Goal: Task Accomplishment & Management: Complete application form

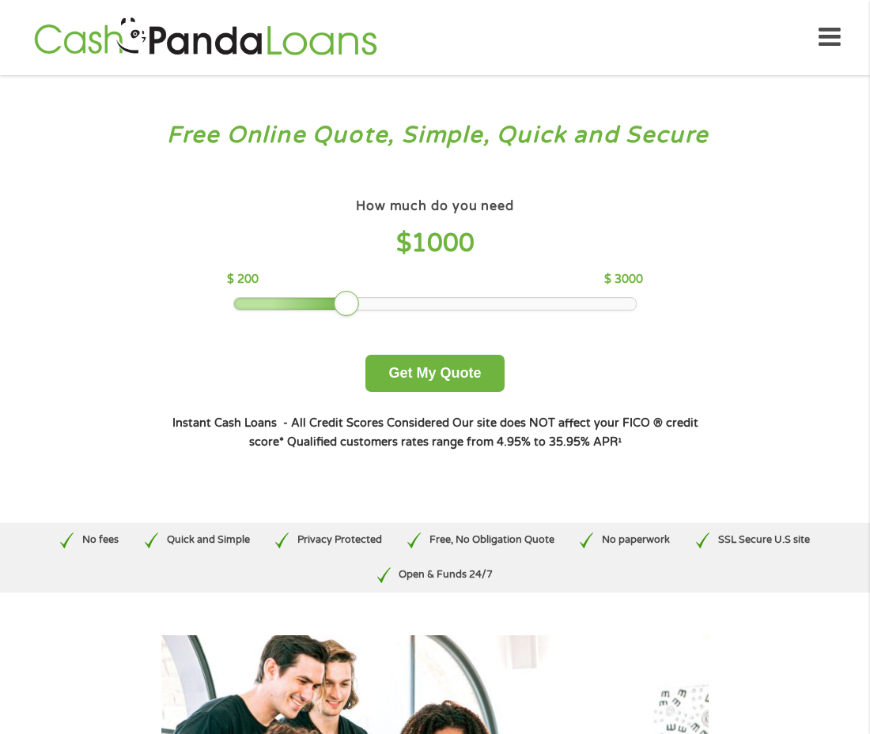
click at [343, 303] on div at bounding box center [346, 303] width 25 height 25
click at [406, 304] on div at bounding box center [435, 303] width 402 height 11
click at [443, 302] on div at bounding box center [435, 303] width 402 height 11
click at [489, 302] on div at bounding box center [435, 303] width 402 height 11
click at [553, 299] on div at bounding box center [435, 303] width 402 height 11
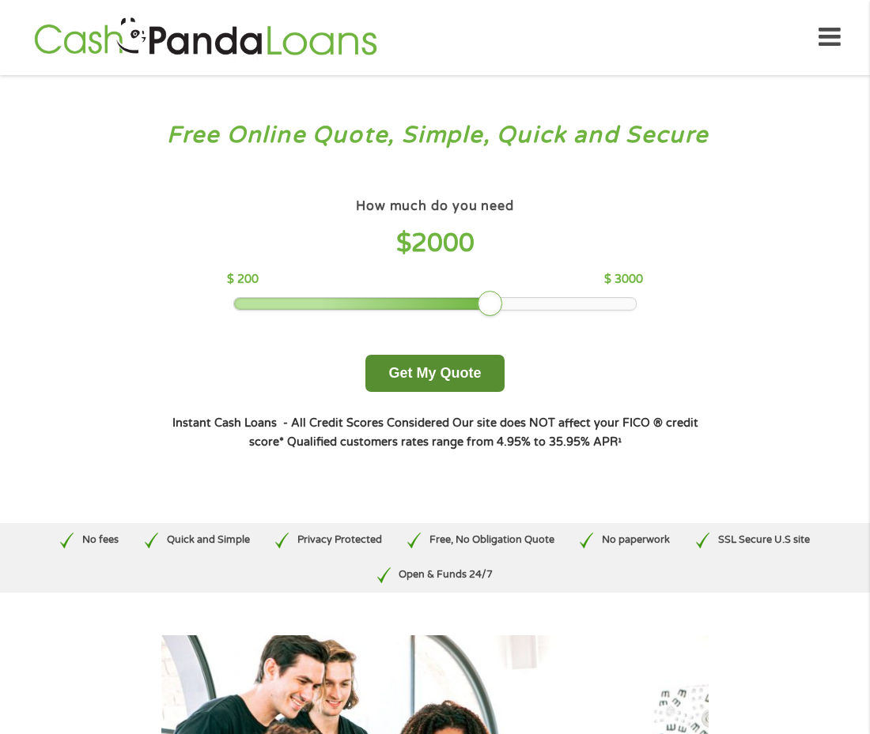
click at [446, 372] on button "Get My Quote" at bounding box center [434, 373] width 138 height 37
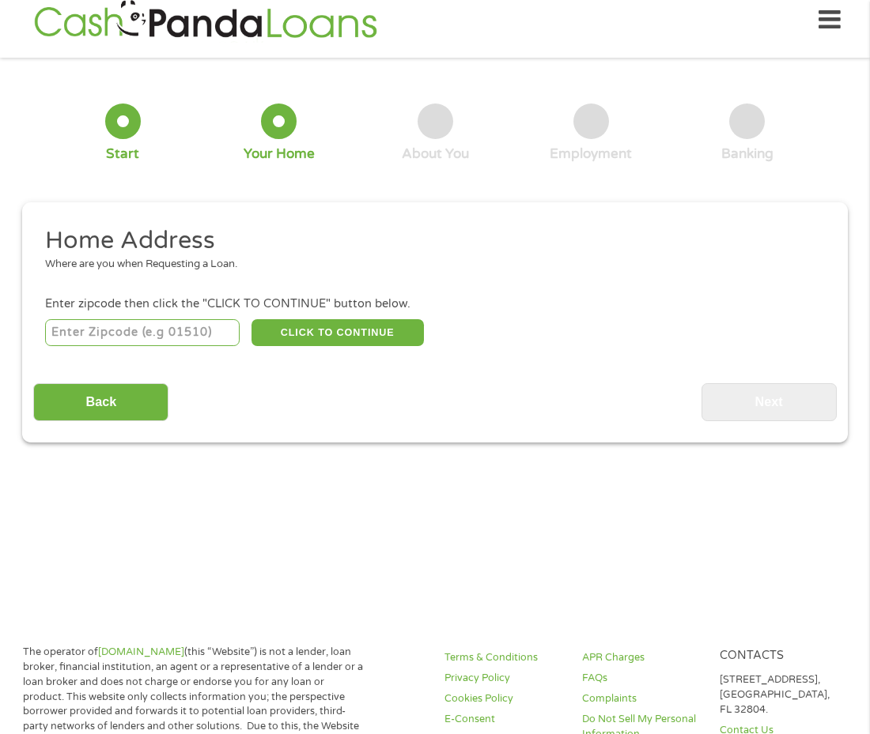
click at [133, 334] on input "number" at bounding box center [142, 332] width 195 height 27
type input "93728"
click at [301, 334] on button "CLICK TO CONTINUE" at bounding box center [337, 332] width 172 height 27
type input "93728"
type input "[GEOGRAPHIC_DATA]"
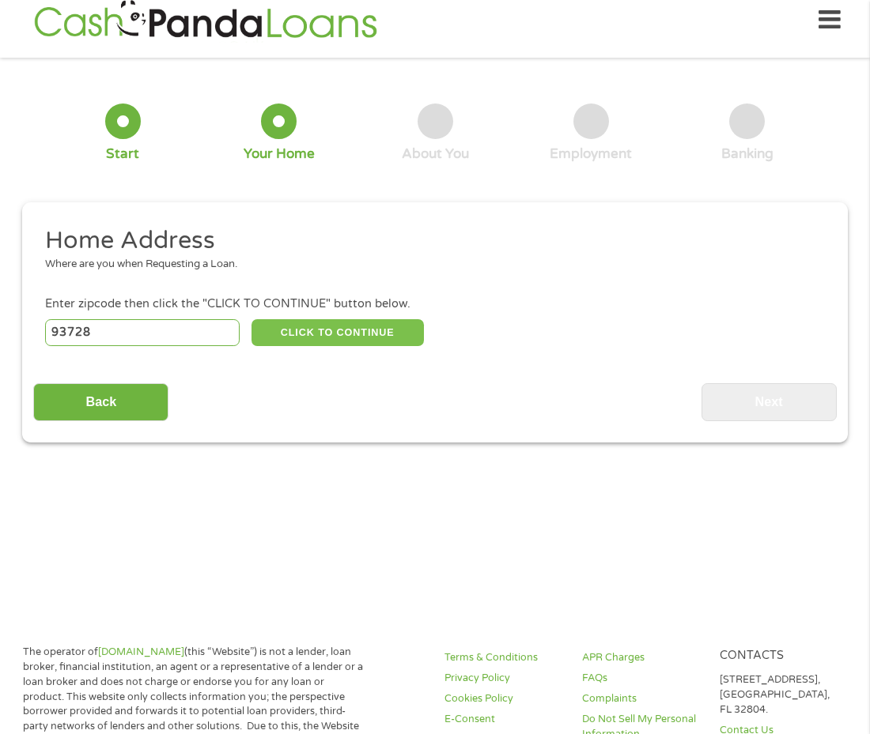
select select "[US_STATE]"
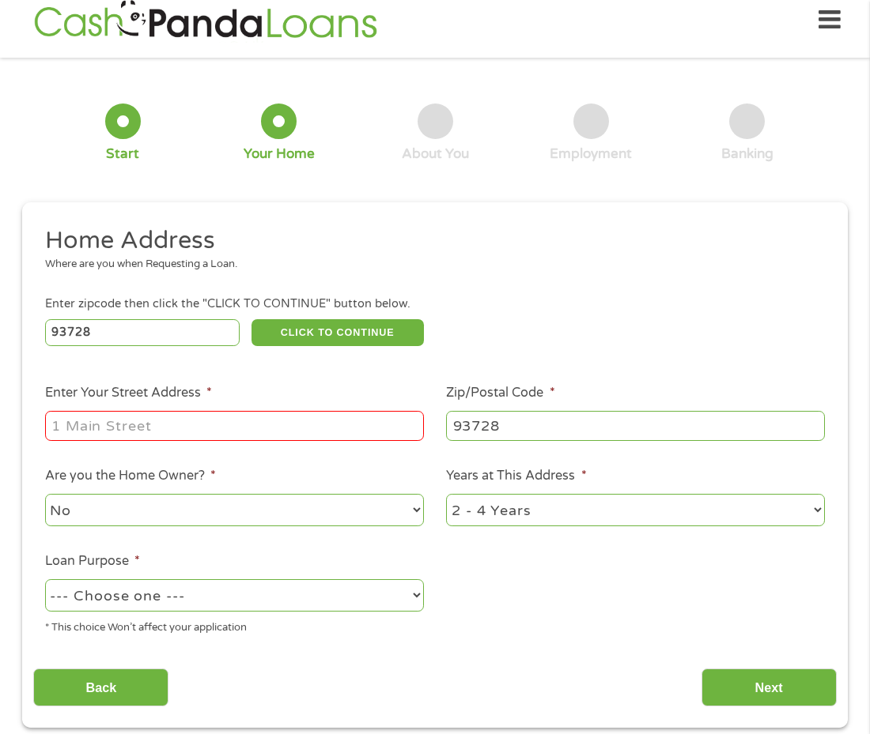
click at [90, 436] on input "Enter Your Street Address *" at bounding box center [234, 426] width 379 height 30
click at [148, 515] on select "No Yes" at bounding box center [234, 510] width 379 height 32
click at [45, 496] on select "No Yes" at bounding box center [234, 510] width 379 height 32
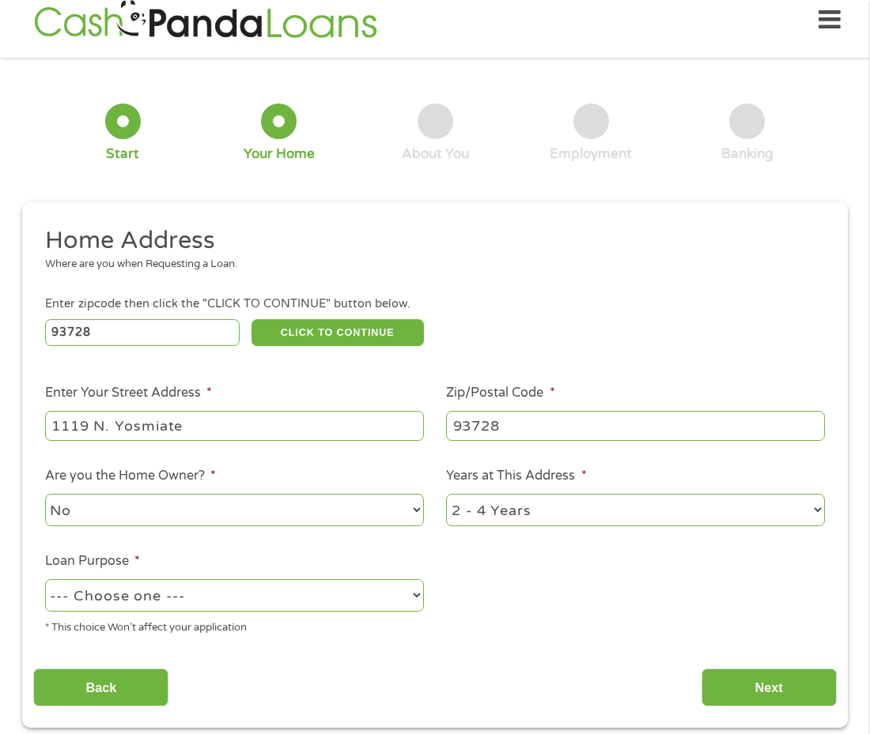
click at [224, 420] on input "1119 N. Yosmiate" at bounding box center [234, 426] width 379 height 30
type input "[STREET_ADDRESS]"
click at [504, 429] on input "93728" at bounding box center [635, 426] width 379 height 30
click at [206, 594] on select "--- Choose one --- Pay Bills Debt Consolidation Home Improvement Major Purchase…" at bounding box center [234, 595] width 379 height 32
select select "other"
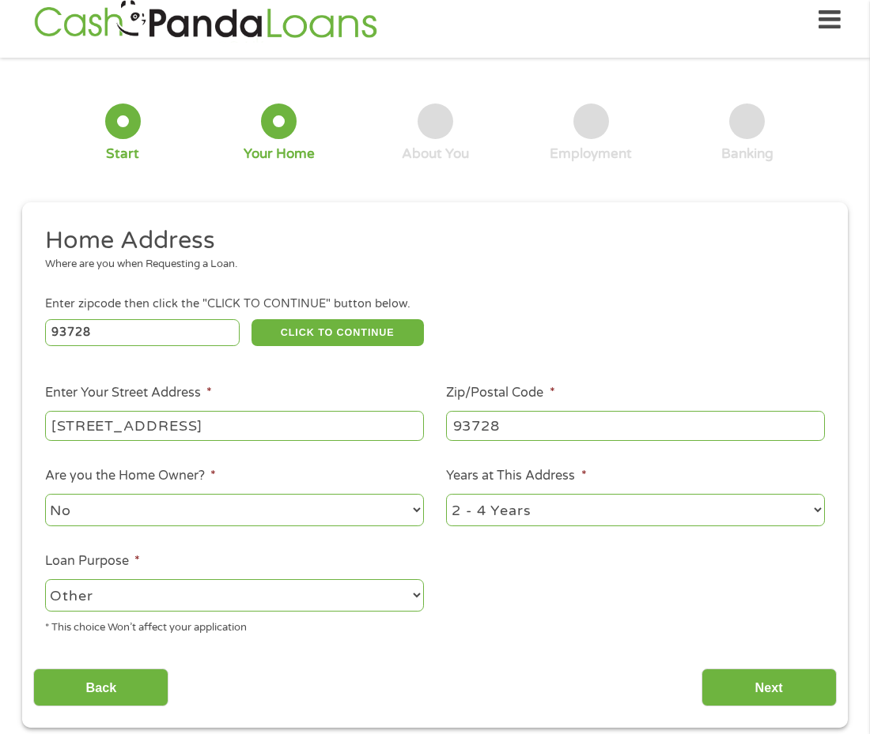
click at [45, 581] on select "--- Choose one --- Pay Bills Debt Consolidation Home Improvement Major Purchase…" at bounding box center [234, 595] width 379 height 32
click at [773, 692] on input "Next" at bounding box center [768, 688] width 135 height 39
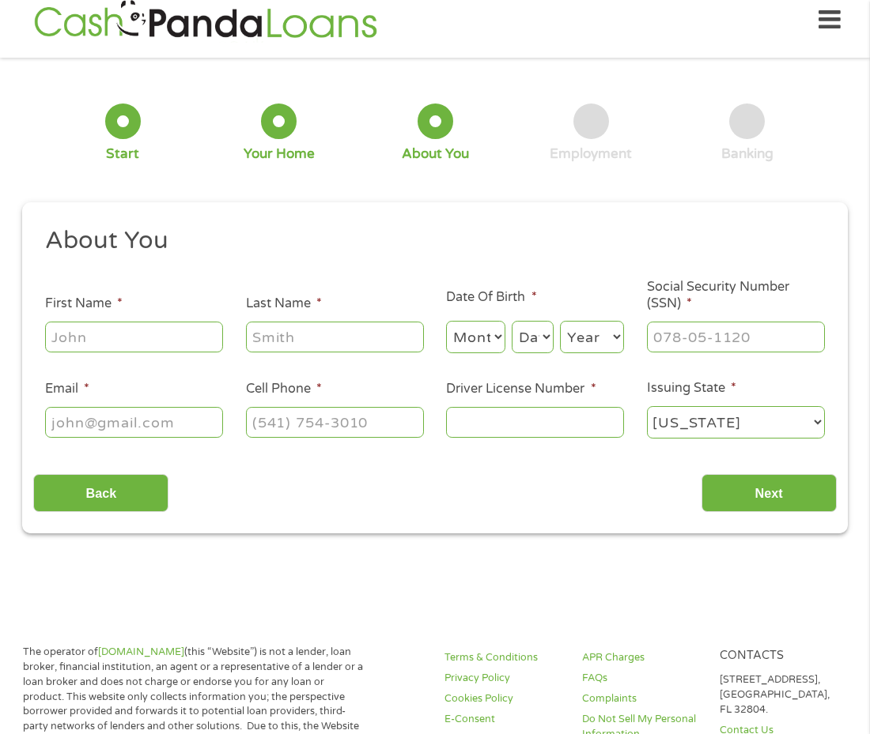
scroll to position [16, 0]
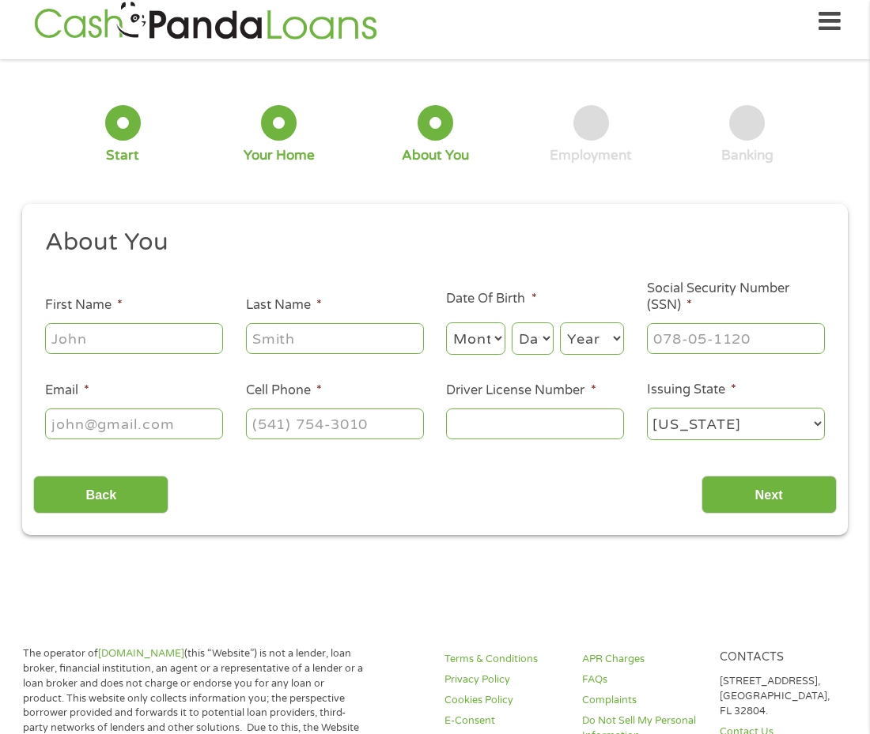
click at [128, 346] on input "First Name *" at bounding box center [134, 338] width 178 height 30
type input "[PERSON_NAME]"
click at [492, 343] on select "Month 1 2 3 4 5 6 7 8 9 10 11 12" at bounding box center [475, 339] width 59 height 32
select select "11"
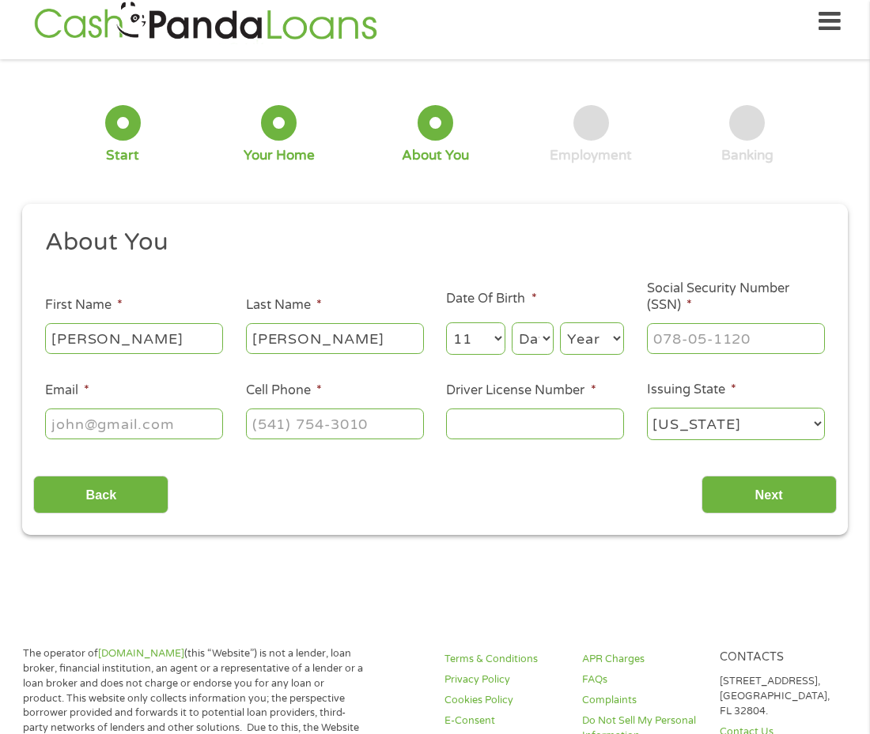
click at [446, 323] on select "Month 1 2 3 4 5 6 7 8 9 10 11 12" at bounding box center [475, 339] width 59 height 32
click at [543, 345] on select "Day 1 2 3 4 5 6 7 8 9 10 11 12 13 14 15 16 17 18 19 20 21 22 23 24 25 26 27 28 …" at bounding box center [532, 339] width 42 height 32
select select "17"
click at [512, 323] on select "Day 1 2 3 4 5 6 7 8 9 10 11 12 13 14 15 16 17 18 19 20 21 22 23 24 25 26 27 28 …" at bounding box center [532, 339] width 42 height 32
click at [586, 331] on select "Year [DATE] 2006 2005 2004 2003 2002 2001 2000 1999 1998 1997 1996 1995 1994 19…" at bounding box center [592, 339] width 64 height 32
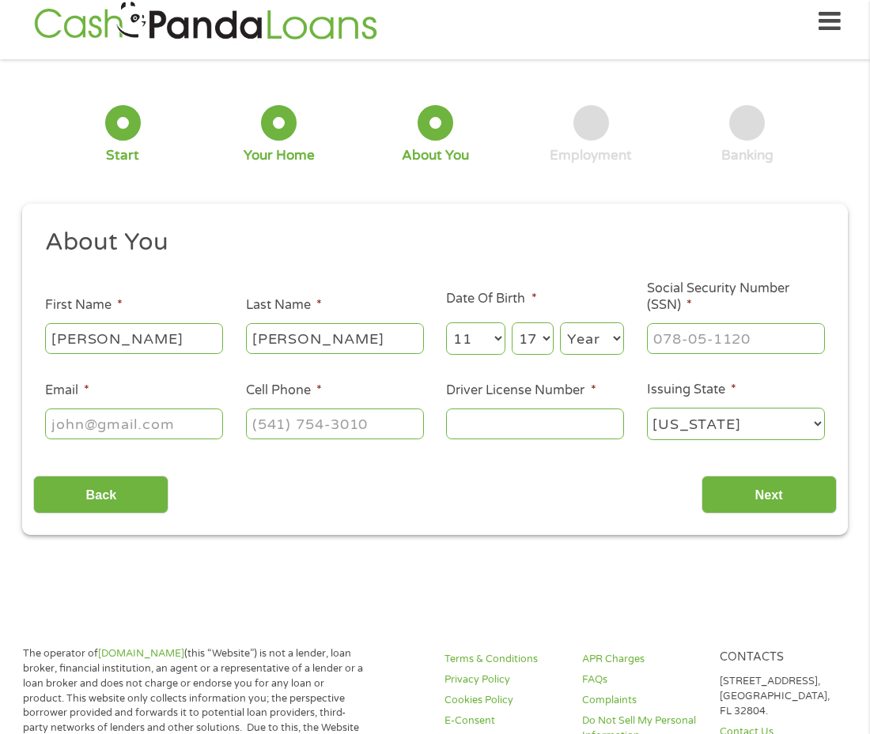
select select "1975"
click at [560, 323] on select "Year [DATE] 2006 2005 2004 2003 2002 2001 2000 1999 1998 1997 1996 1995 1994 19…" at bounding box center [592, 339] width 64 height 32
click at [696, 346] on input "Social Security Number (SSN) *" at bounding box center [736, 338] width 178 height 30
type input "552-65-8131"
click at [85, 431] on input "Email *" at bounding box center [134, 424] width 178 height 30
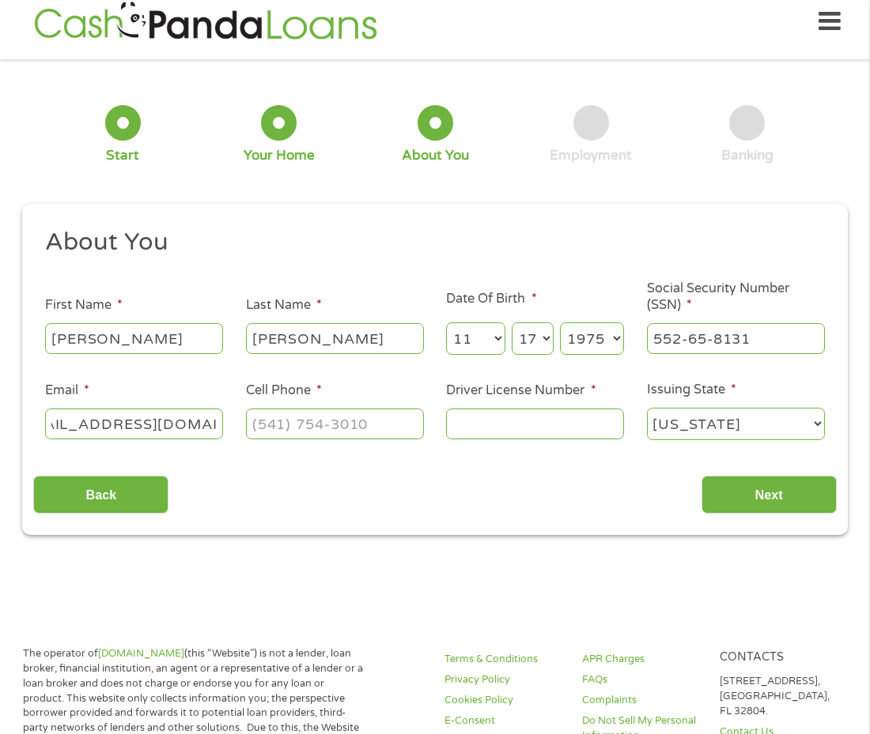
scroll to position [0, 55]
type input "[EMAIL_ADDRESS][DOMAIN_NAME]"
click at [307, 436] on input "Cell Phone *" at bounding box center [335, 424] width 178 height 30
click at [307, 436] on input "(___) ___-____" at bounding box center [335, 424] width 178 height 30
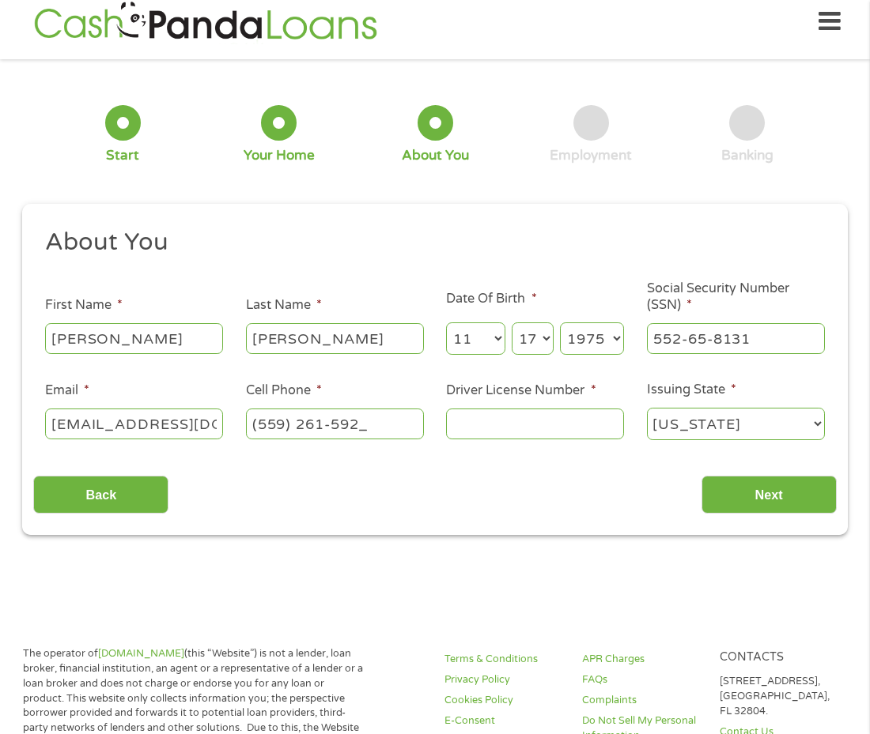
type input "[PHONE_NUMBER]"
click at [518, 427] on input "Driver License Number *" at bounding box center [535, 424] width 178 height 30
click at [711, 434] on select "[US_STATE] [US_STATE] [US_STATE] [US_STATE] [US_STATE] [US_STATE] [US_STATE] [U…" at bounding box center [736, 424] width 178 height 32
click at [496, 437] on input "Driver License Number *" at bounding box center [535, 424] width 178 height 30
type input "B5307782"
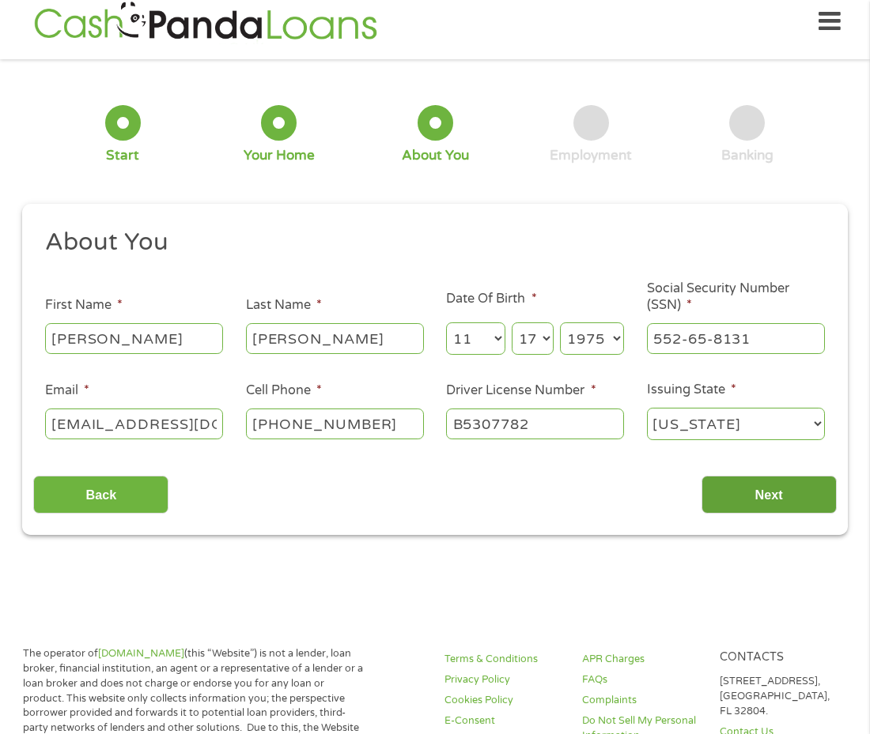
click at [799, 499] on input "Next" at bounding box center [768, 495] width 135 height 39
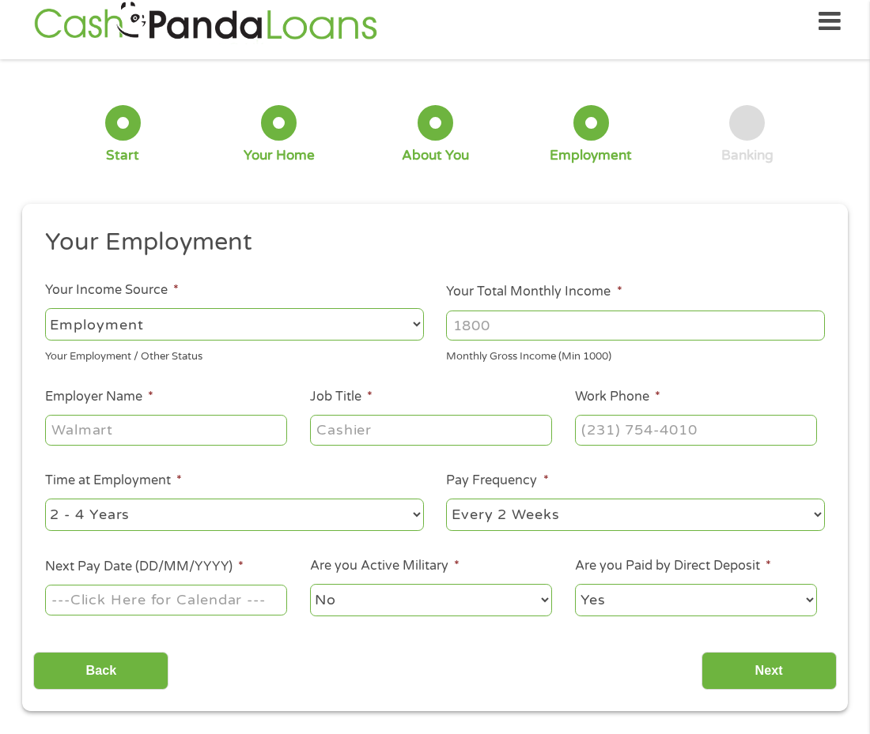
click at [375, 336] on select "--- Choose one --- Employment [DEMOGRAPHIC_DATA] Benefits" at bounding box center [234, 324] width 379 height 32
click at [45, 308] on select "--- Choose one --- Employment [DEMOGRAPHIC_DATA] Benefits" at bounding box center [234, 324] width 379 height 32
click at [510, 324] on input "Your Total Monthly Income *" at bounding box center [635, 326] width 379 height 30
type input "2450.00"
click at [177, 426] on input "Employer Name *" at bounding box center [166, 430] width 242 height 30
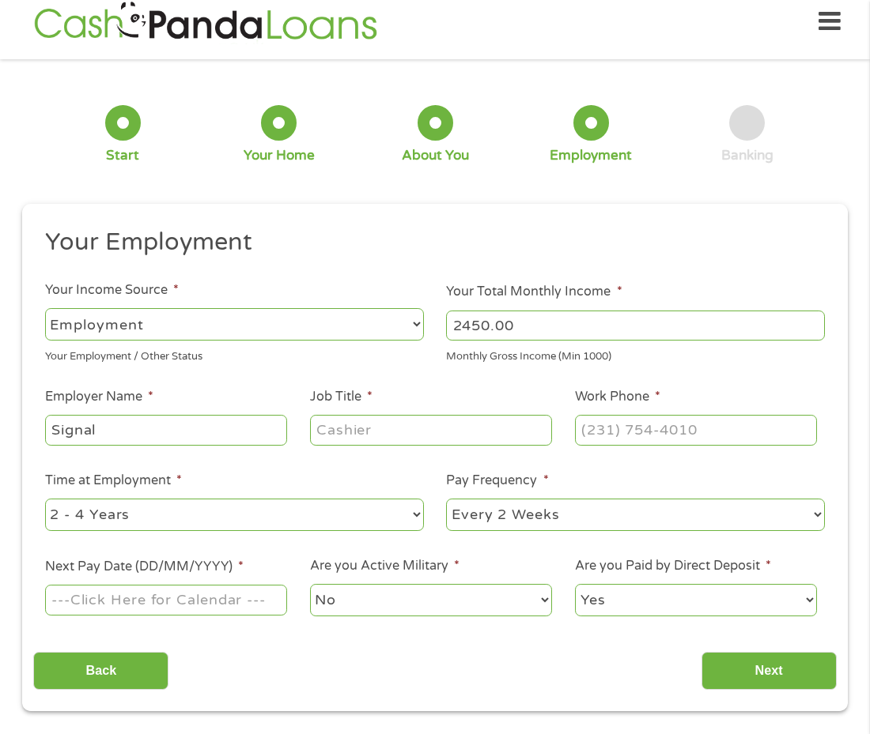
type input "Signal"
click at [417, 428] on input "Job Title *" at bounding box center [431, 430] width 242 height 30
type input "Securtiy"
click at [409, 432] on input "Securtiy" at bounding box center [431, 430] width 242 height 30
click at [342, 433] on input "Securtiy" at bounding box center [431, 430] width 242 height 30
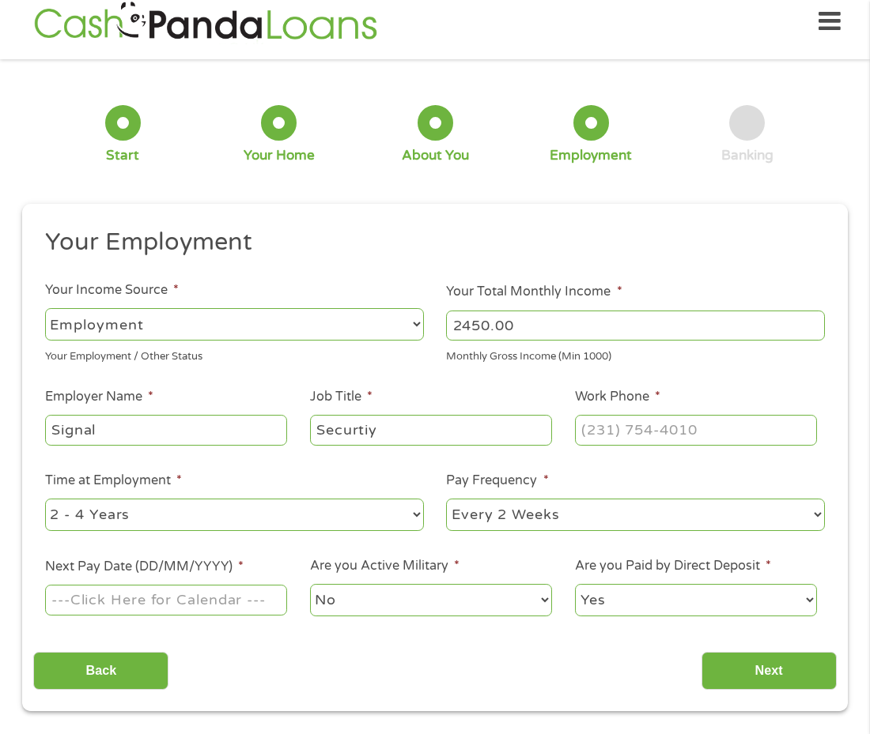
click at [342, 433] on input "Securtiy" at bounding box center [431, 430] width 242 height 30
type input "Security"
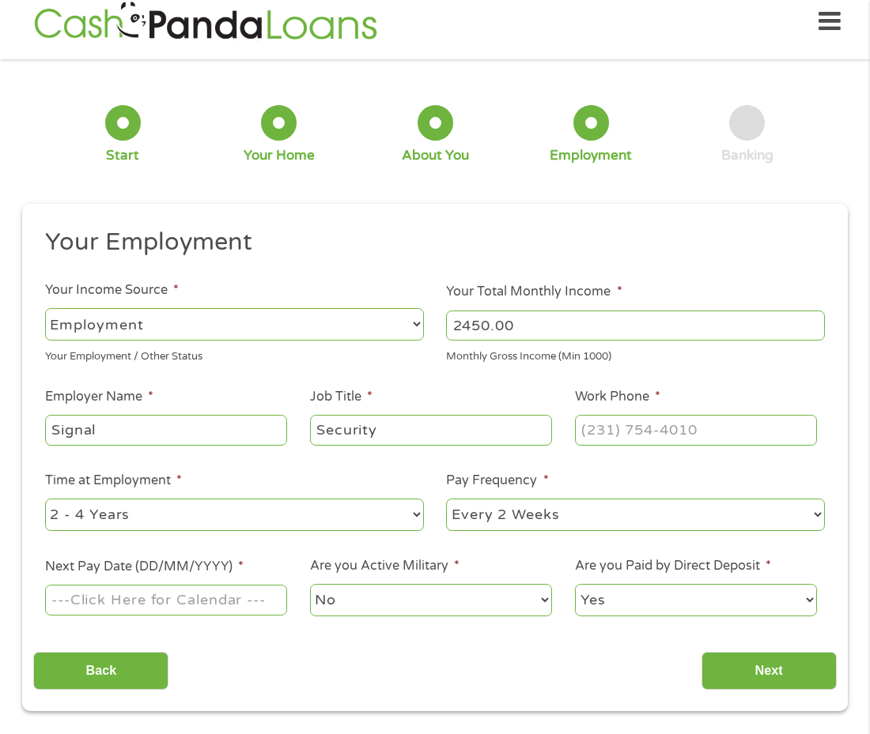
click at [662, 444] on input "Work Phone *" at bounding box center [696, 430] width 242 height 30
type input "[PHONE_NUMBER]"
click at [154, 602] on input "Next Pay Date (DD/MM/YYYY) *" at bounding box center [166, 600] width 242 height 30
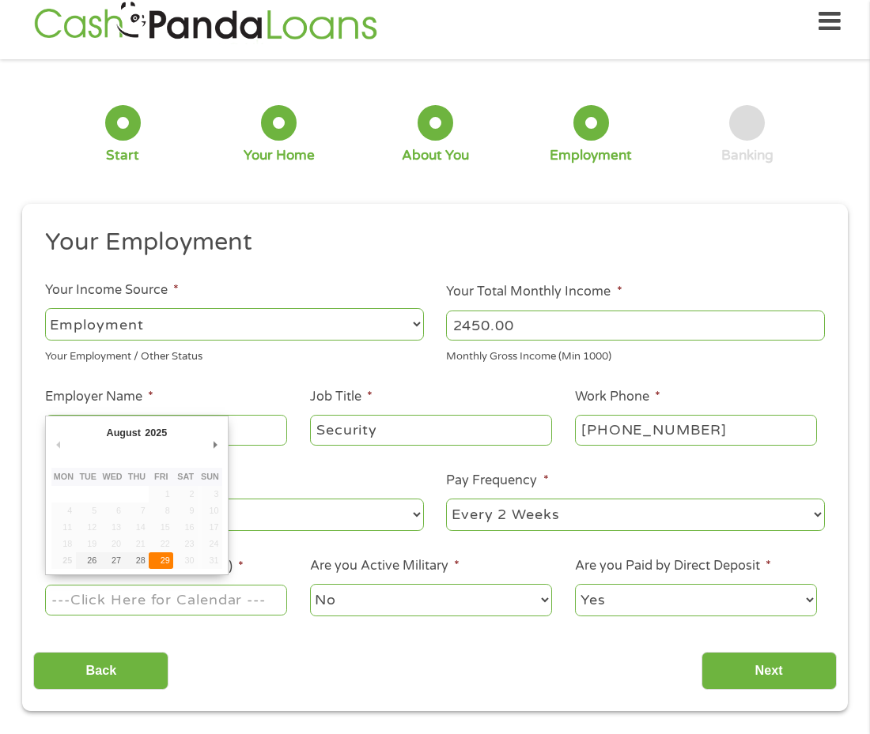
type input "[DATE]"
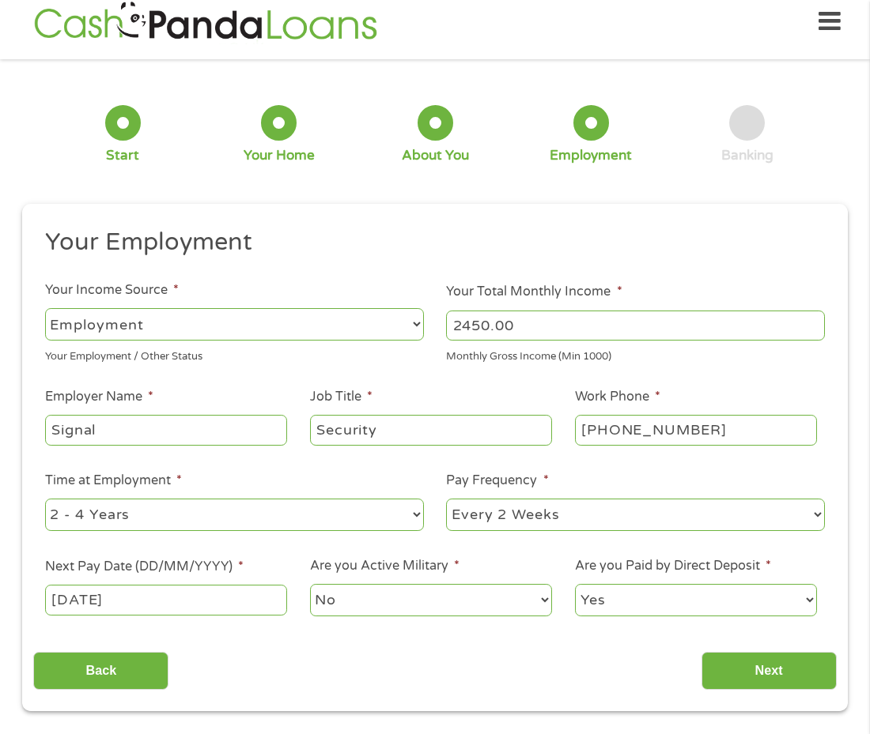
click at [639, 601] on select "Yes No" at bounding box center [696, 600] width 242 height 32
select select "0"
click at [575, 584] on select "Yes No" at bounding box center [696, 600] width 242 height 32
click at [766, 667] on input "Next" at bounding box center [768, 671] width 135 height 39
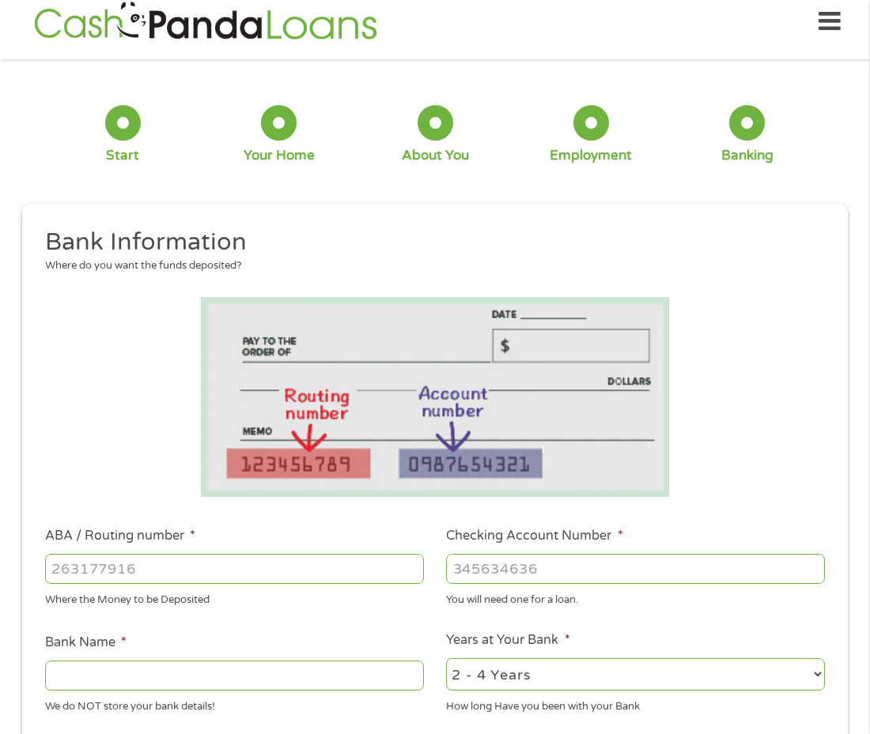
click at [868, 285] on div "1 Start 2 Your Home 3 About You 4 Employment 5 Banking 6 This field is hidden w…" at bounding box center [435, 583] width 870 height 1025
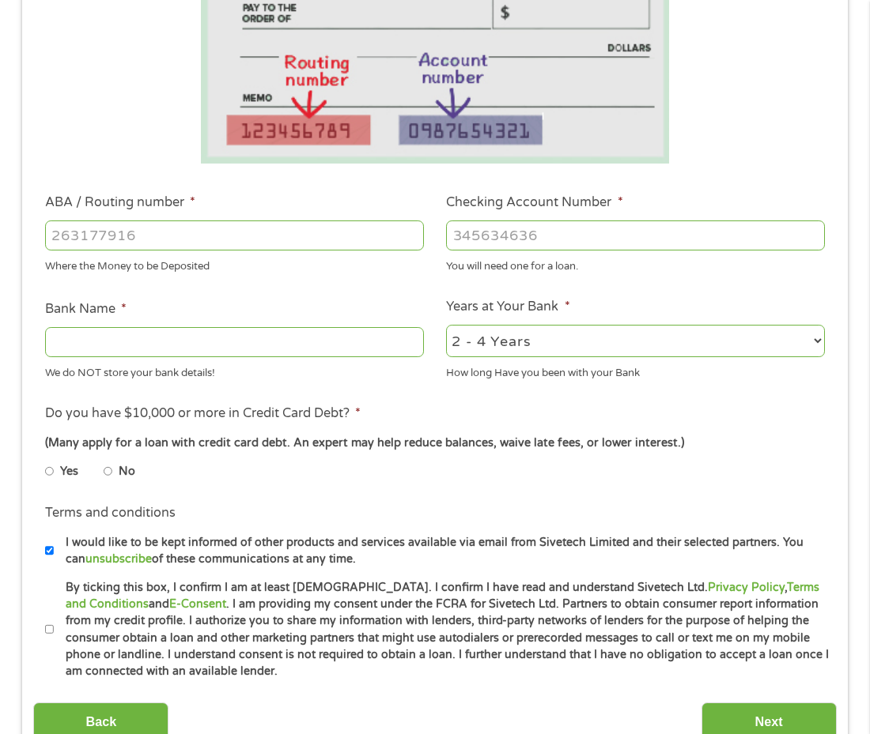
scroll to position [364, 0]
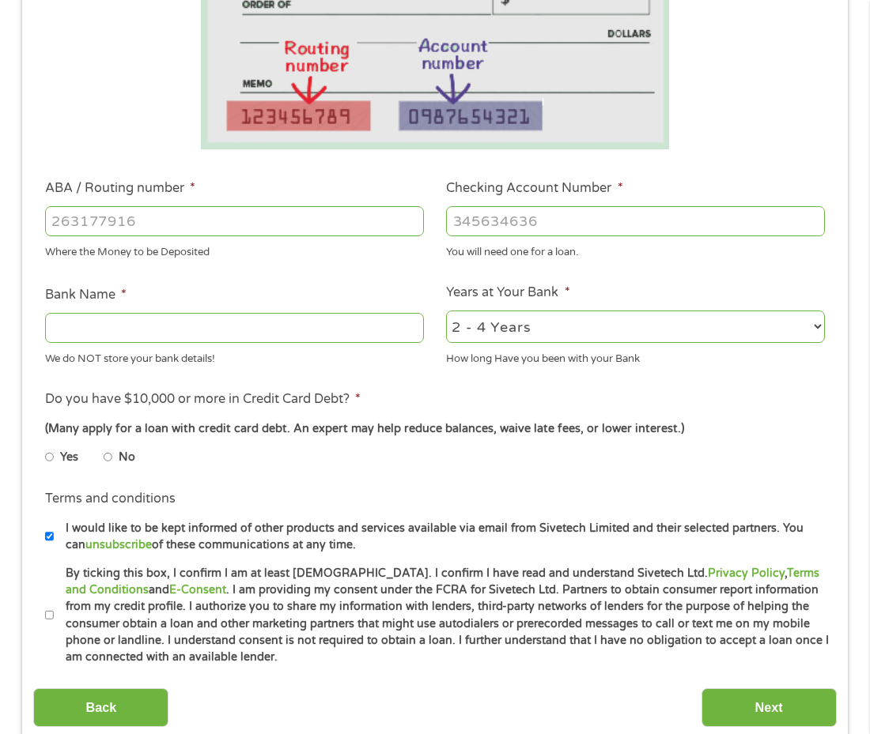
click at [353, 214] on input "ABA / Routing number *" at bounding box center [234, 221] width 379 height 30
type input "321172594"
type input "EDUCATIONAL EMPLOYEES CREDIT UNION"
type input "321172594"
click at [610, 217] on input "Checking Account Number *" at bounding box center [635, 221] width 379 height 30
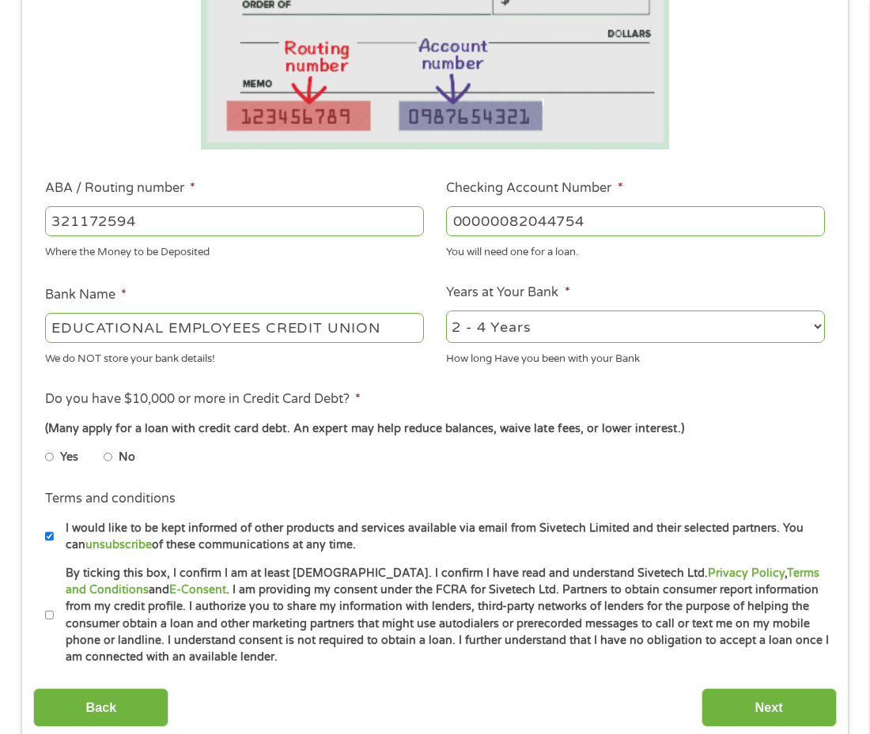
type input "00000082044754"
click at [107, 458] on input "No" at bounding box center [108, 457] width 9 height 25
radio input "true"
click at [49, 617] on input "By ticking this box, I confirm I am at least [DEMOGRAPHIC_DATA]. I confirm I ha…" at bounding box center [49, 615] width 9 height 25
checkbox input "true"
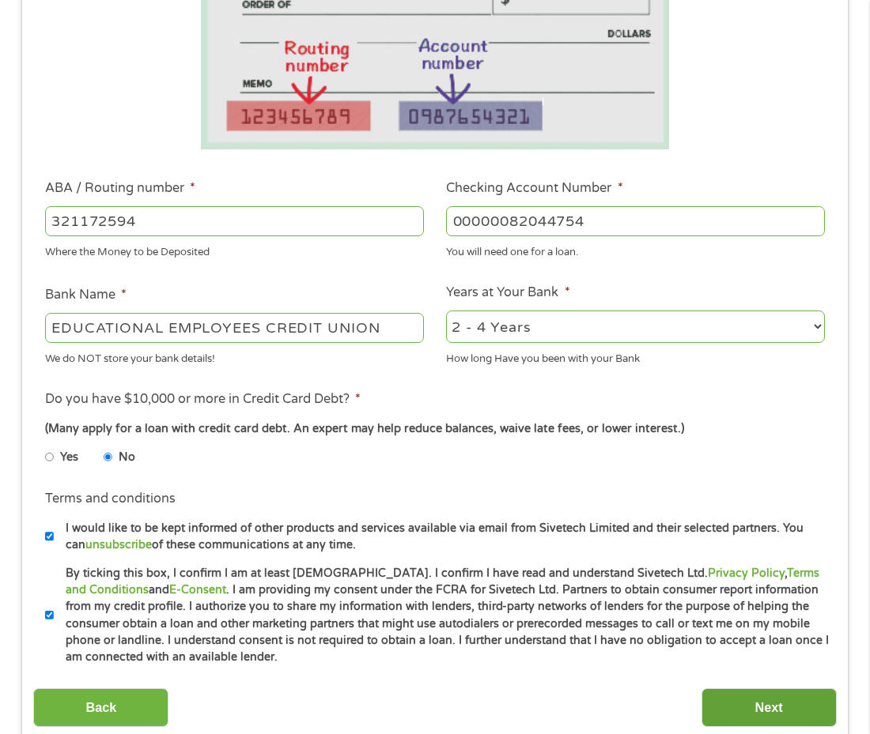
click at [784, 714] on input "Next" at bounding box center [768, 707] width 135 height 39
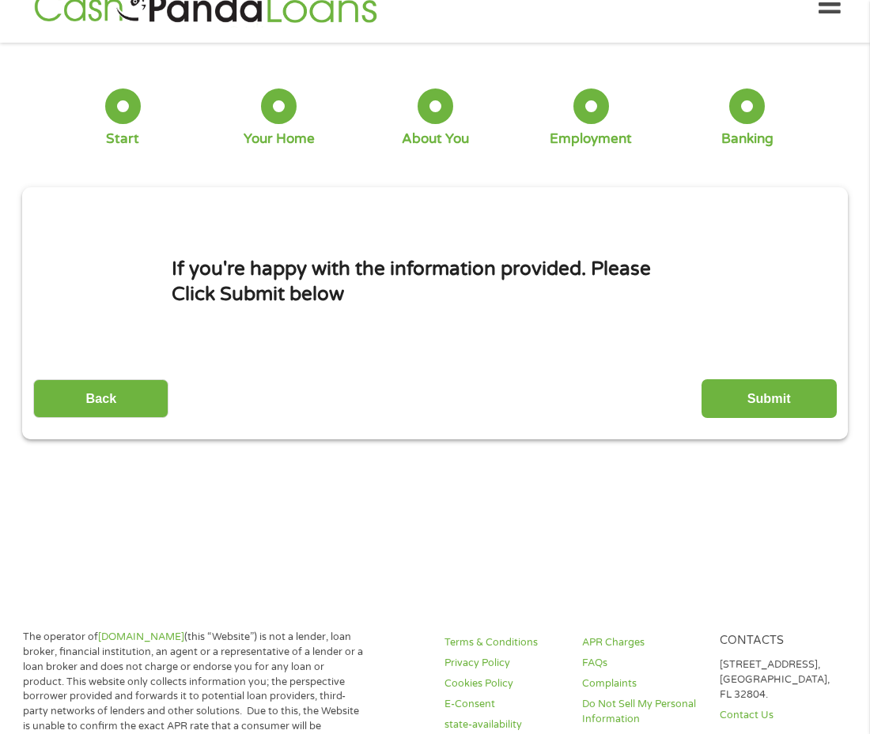
scroll to position [0, 0]
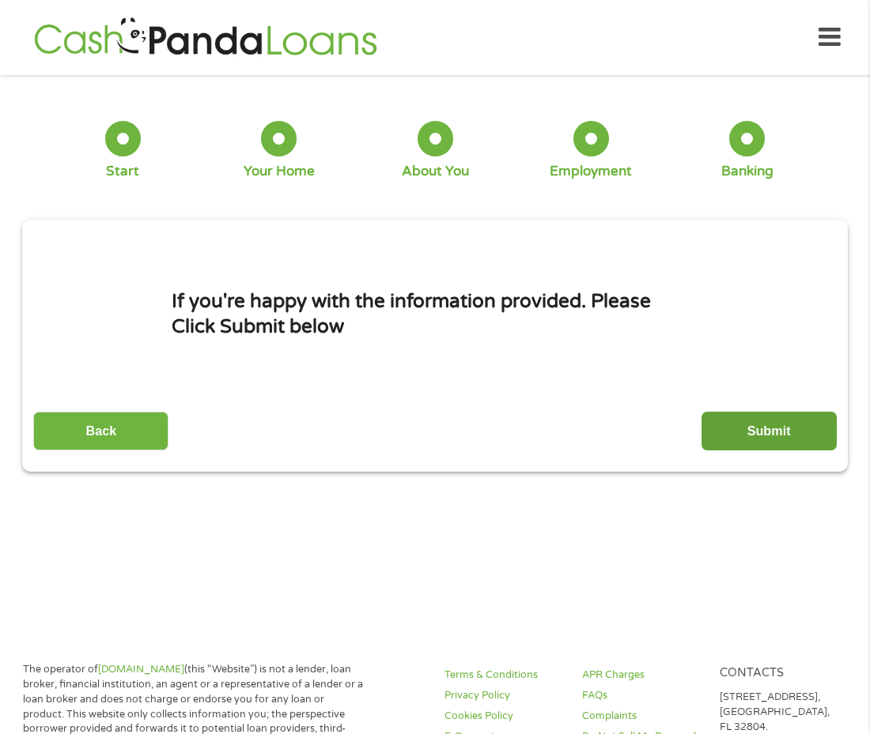
click at [805, 432] on input "Submit" at bounding box center [768, 431] width 135 height 39
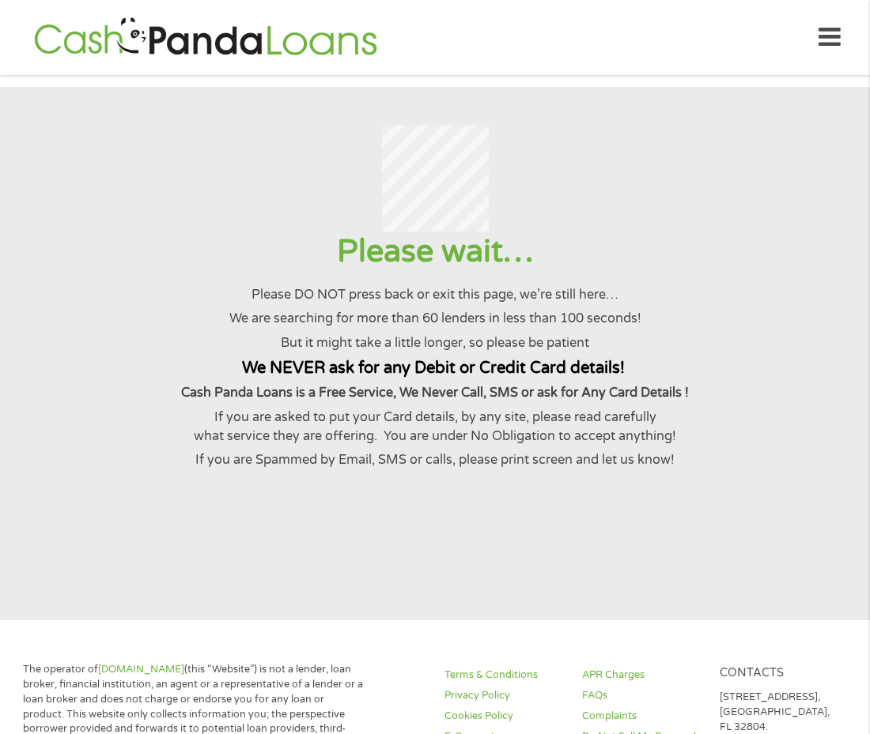
click at [805, 432] on p "If you are asked to put your Card details, by any site, please read carefully w…" at bounding box center [434, 427] width 831 height 39
